Goal: Task Accomplishment & Management: Manage account settings

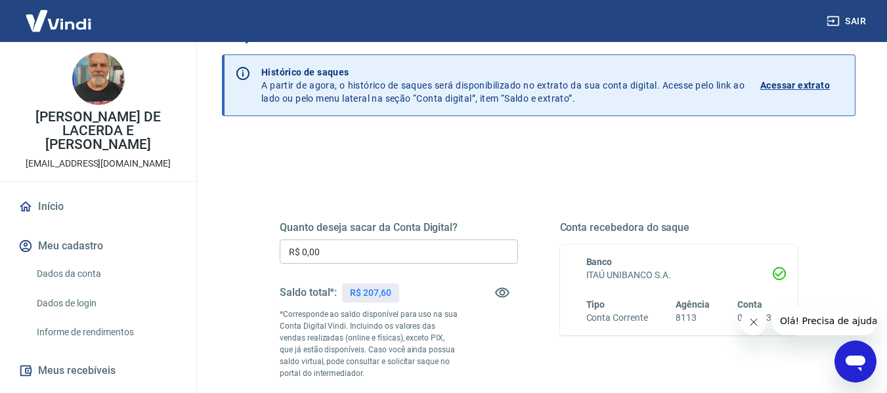
scroll to position [66, 0]
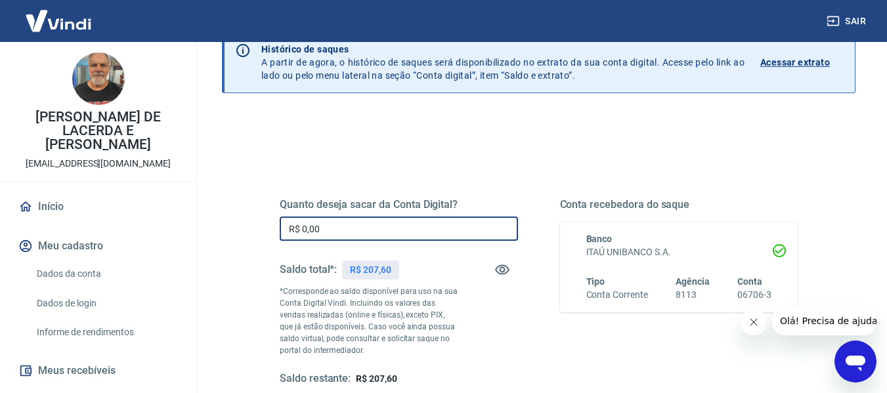
click at [327, 232] on input "R$ 0,00" at bounding box center [399, 229] width 238 height 24
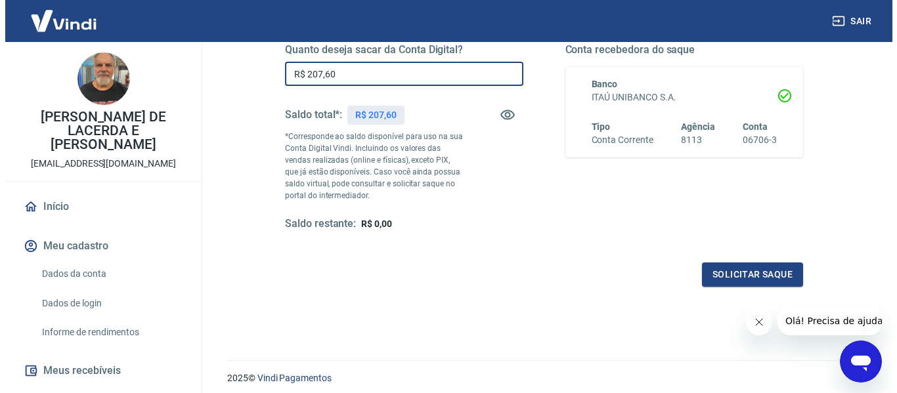
scroll to position [197, 0]
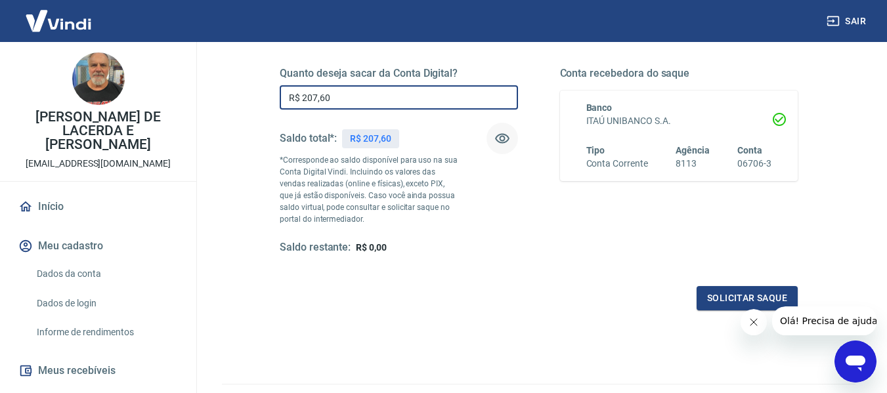
type input "R$ 207,60"
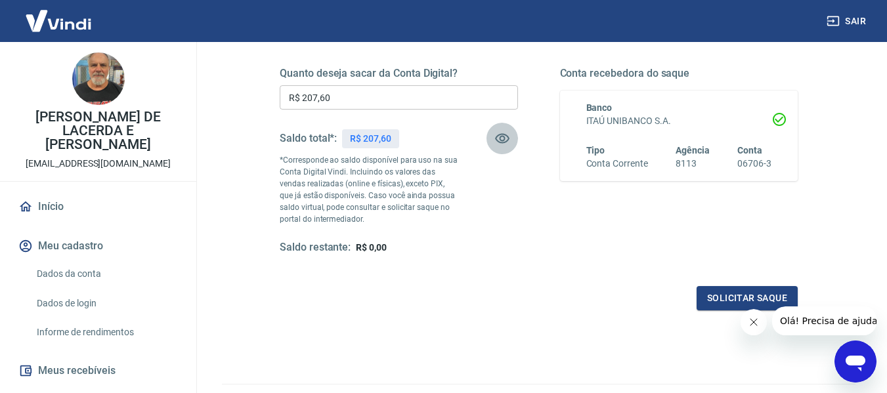
click at [505, 137] on icon "button" at bounding box center [502, 139] width 16 height 16
click at [733, 294] on button "Solicitar saque" at bounding box center [746, 298] width 101 height 24
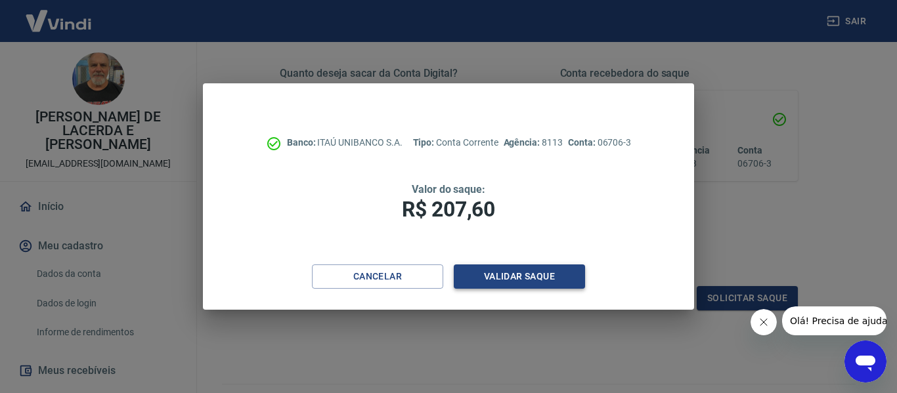
click at [511, 274] on button "Validar saque" at bounding box center [519, 276] width 131 height 24
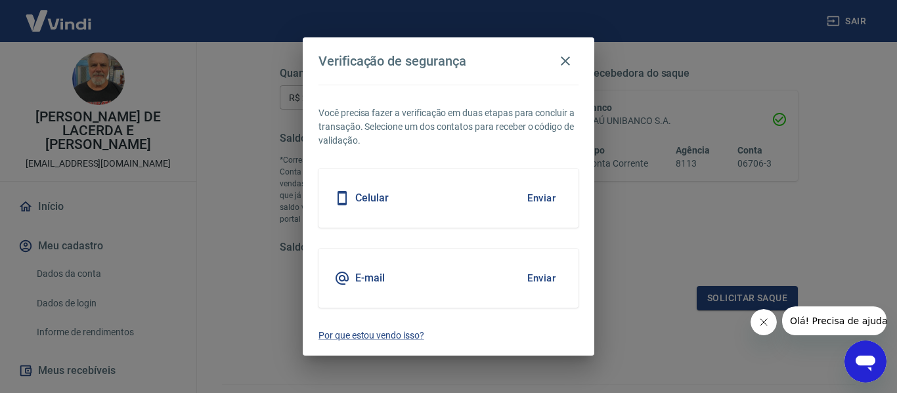
click at [544, 279] on button "Enviar" at bounding box center [541, 278] width 43 height 28
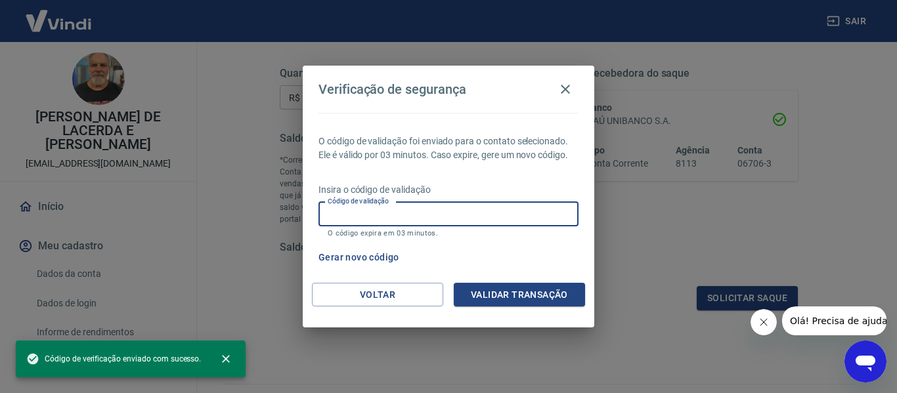
paste input "851716"
type input "851716"
click at [526, 290] on button "Validar transação" at bounding box center [519, 295] width 131 height 24
